Goal: Task Accomplishment & Management: Manage account settings

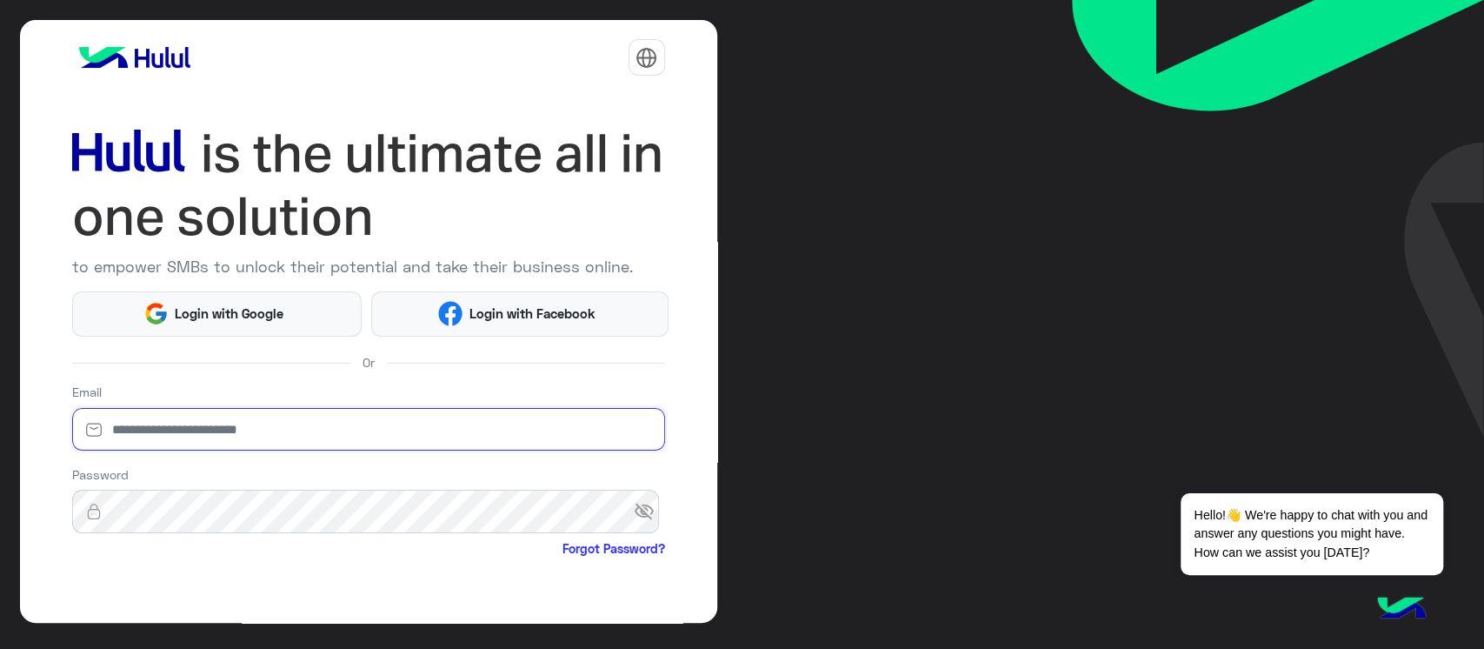
type input "**********"
click at [161, 551] on span "Forgot Password?" at bounding box center [368, 550] width 593 height 22
click at [1481, 176] on img at bounding box center [1278, 218] width 412 height 436
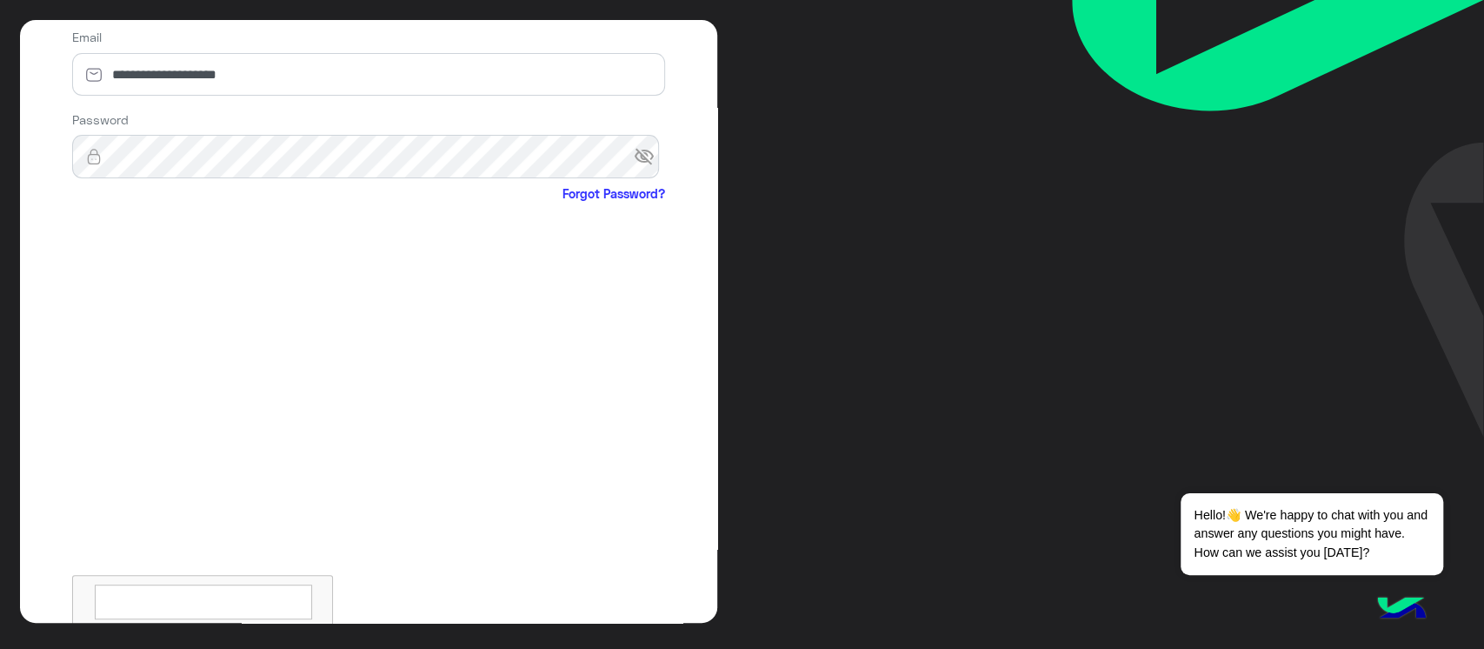
scroll to position [358, 0]
click at [148, 604] on textarea at bounding box center [203, 598] width 217 height 35
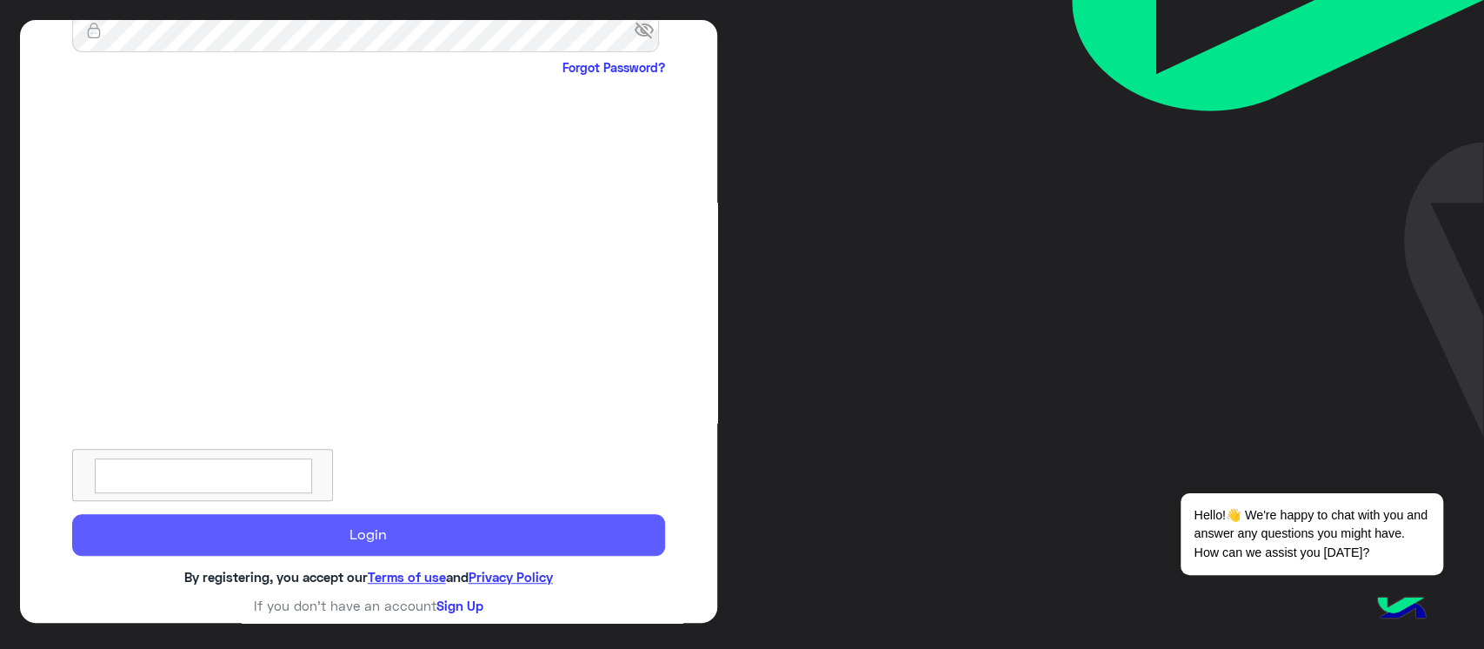
click at [359, 533] on button "Login" at bounding box center [368, 535] width 593 height 42
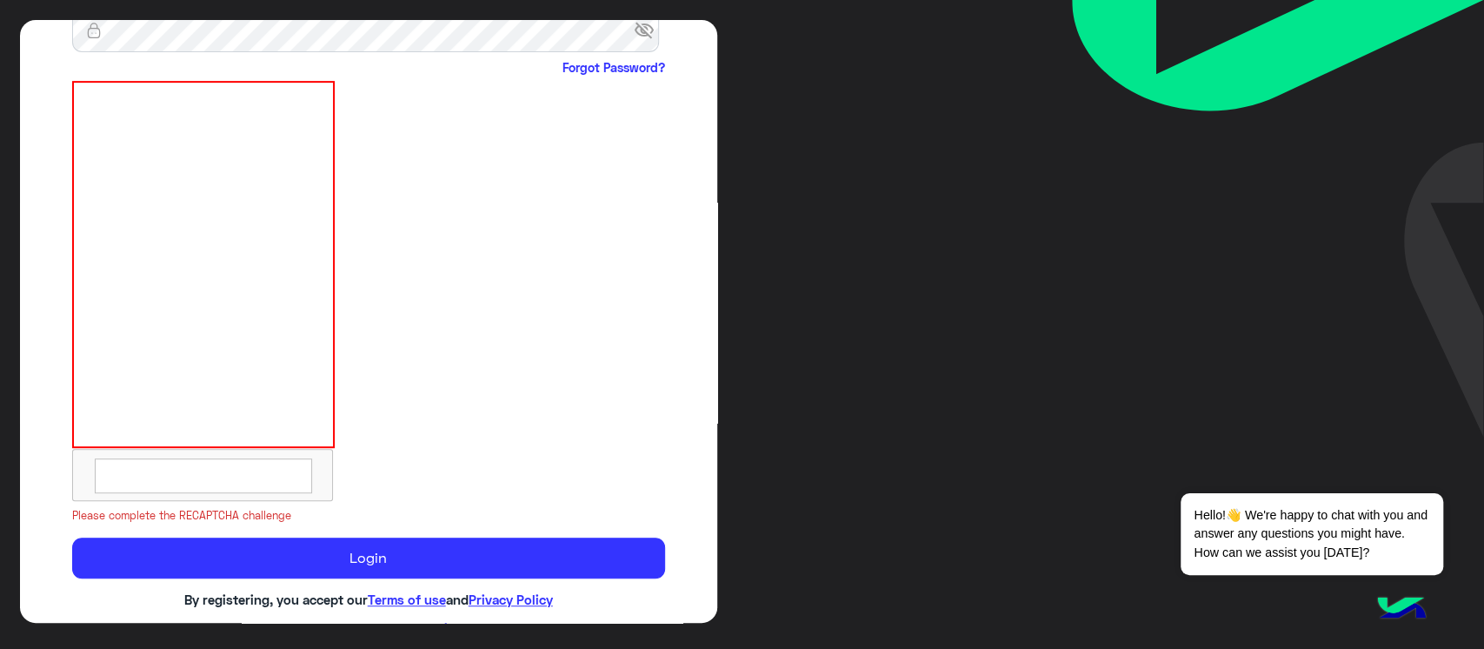
click at [208, 449] on div at bounding box center [203, 291] width 263 height 420
